Goal: Information Seeking & Learning: Learn about a topic

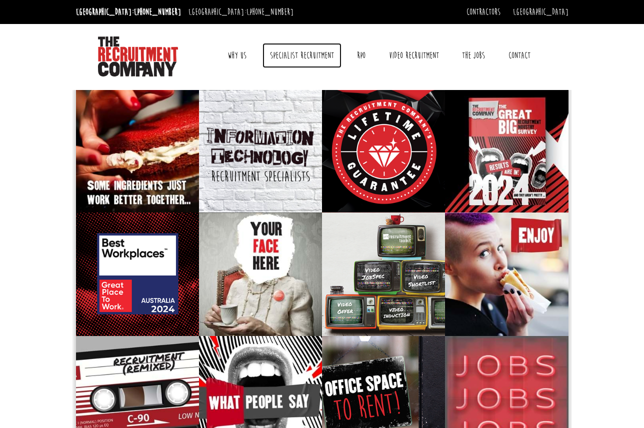
click at [295, 57] on link "Specialist Recruitment" at bounding box center [302, 55] width 79 height 25
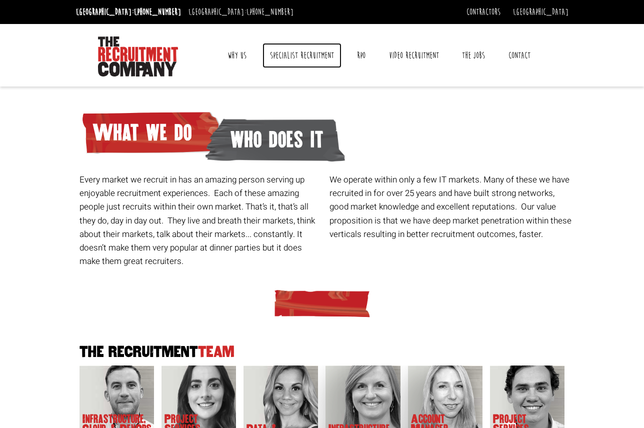
click at [320, 53] on link "Specialist Recruitment" at bounding box center [302, 55] width 79 height 25
click at [363, 58] on link "RPO" at bounding box center [362, 55] width 24 height 25
click at [238, 53] on link "Why Us" at bounding box center [237, 55] width 34 height 25
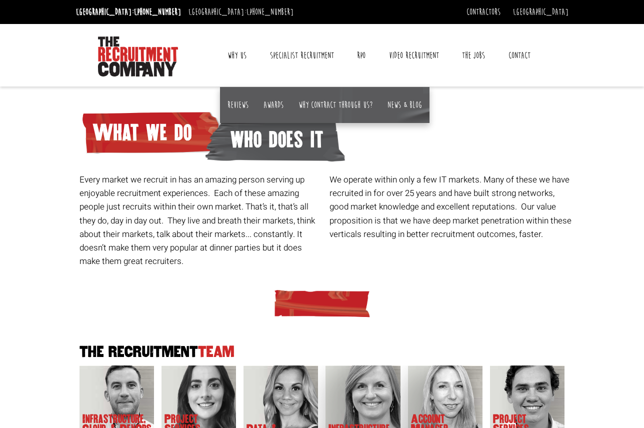
click at [240, 52] on link "Why Us" at bounding box center [237, 55] width 34 height 25
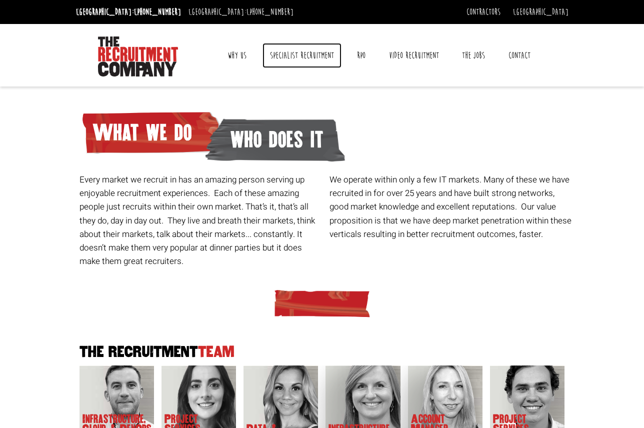
click at [304, 52] on link "Specialist Recruitment" at bounding box center [302, 55] width 79 height 25
click at [243, 54] on link "Why Us" at bounding box center [237, 55] width 34 height 25
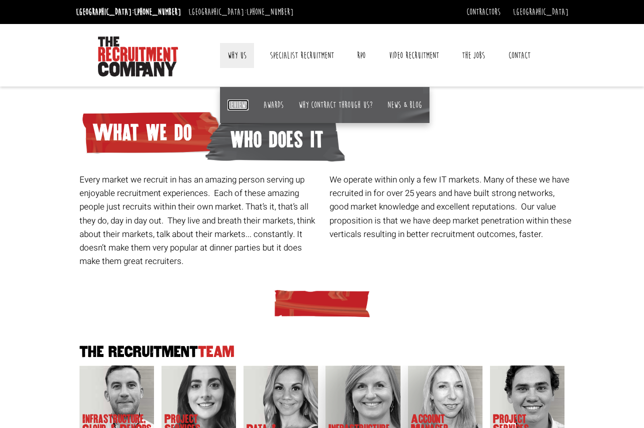
click at [240, 106] on link "Reviews" at bounding box center [238, 105] width 21 height 11
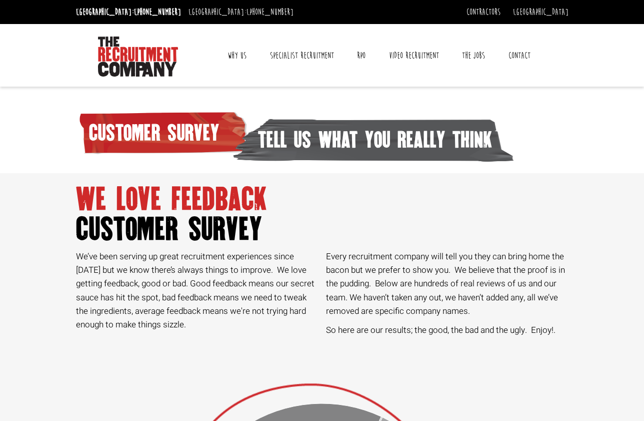
click at [234, 55] on link "Why Us" at bounding box center [237, 55] width 34 height 25
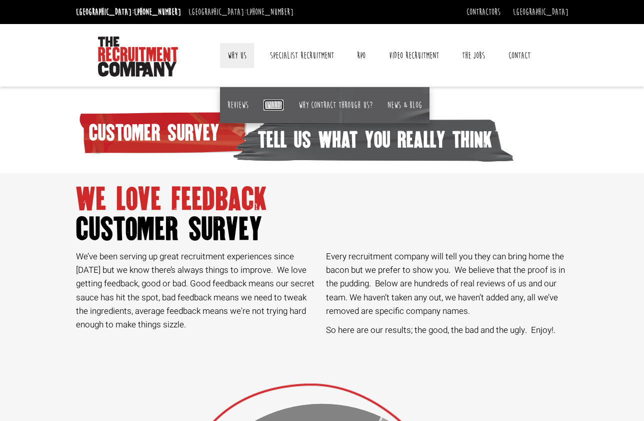
click at [276, 103] on link "Awards" at bounding box center [274, 105] width 20 height 11
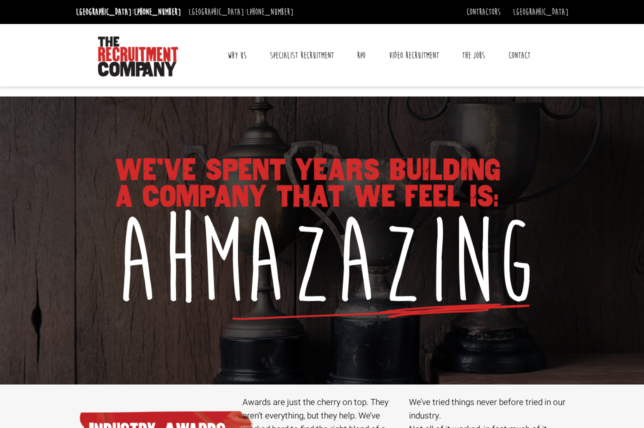
click at [241, 52] on link "Why Us" at bounding box center [237, 55] width 34 height 25
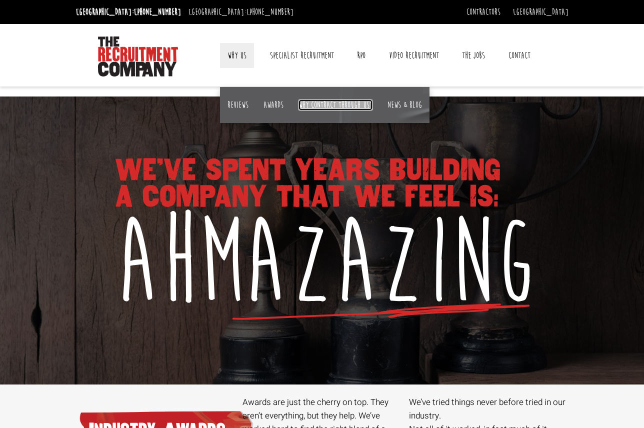
click at [325, 107] on link "Why contract through us?" at bounding box center [336, 105] width 74 height 11
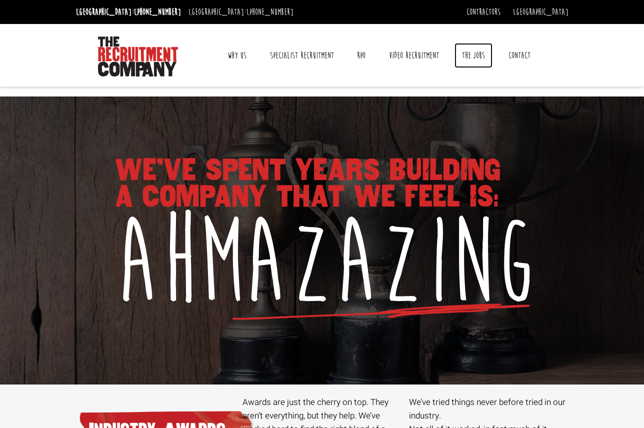
click at [472, 52] on link "The Jobs" at bounding box center [474, 55] width 38 height 25
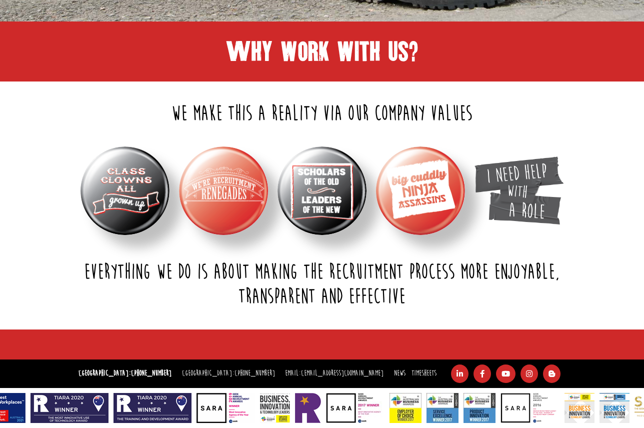
scroll to position [338, 0]
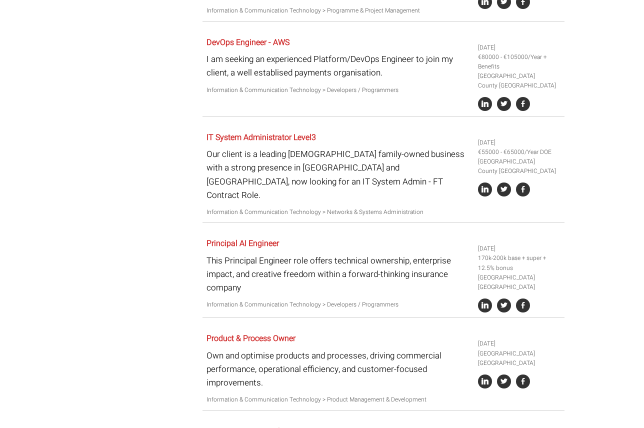
scroll to position [1050, 0]
